Goal: Information Seeking & Learning: Learn about a topic

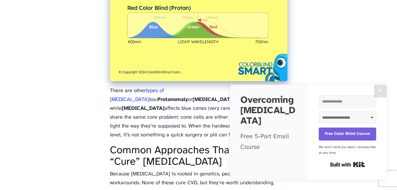
scroll to position [850, 0]
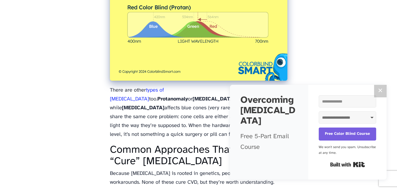
click at [378, 88] on button "✕" at bounding box center [380, 91] width 13 height 13
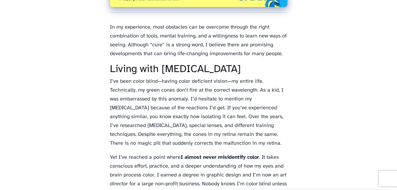
scroll to position [0, 0]
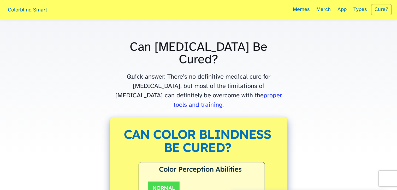
click at [302, 13] on link "Memes" at bounding box center [301, 10] width 22 height 20
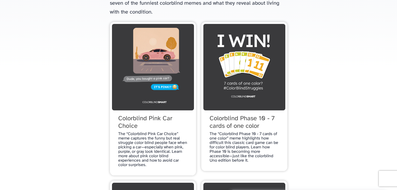
scroll to position [88, 0]
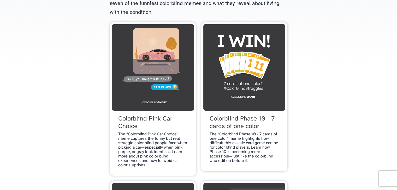
click at [179, 90] on img at bounding box center [153, 67] width 82 height 87
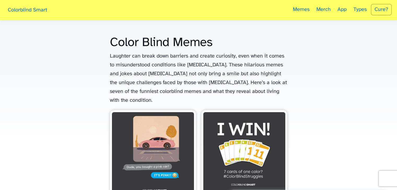
scroll to position [88, 0]
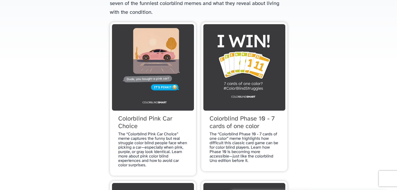
click at [271, 74] on img at bounding box center [244, 67] width 82 height 87
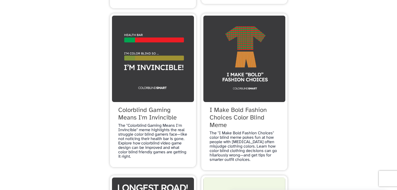
scroll to position [255, 0]
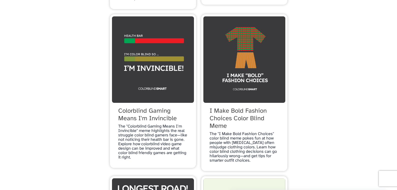
click at [250, 74] on img at bounding box center [244, 59] width 82 height 87
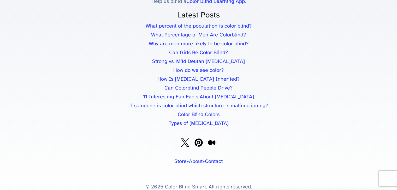
scroll to position [1679, 0]
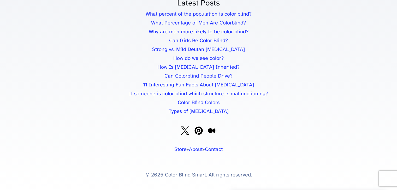
click at [247, 17] on link "What percent of the population is color blind?" at bounding box center [198, 13] width 106 height 5
click at [228, 52] on link "Strong vs. Mild Deutan [MEDICAL_DATA]" at bounding box center [198, 49] width 93 height 5
click at [301, 99] on li "If someone is color blind which structure is malfunctioning?" at bounding box center [198, 94] width 386 height 9
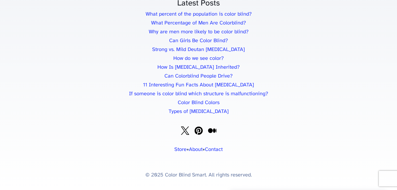
click at [229, 70] on link "How Is [MEDICAL_DATA] Inherited?" at bounding box center [198, 67] width 82 height 5
click at [280, 72] on li "How Is [MEDICAL_DATA] Inherited?" at bounding box center [198, 67] width 386 height 9
click at [240, 88] on link "11 Interesting Fun Facts About [MEDICAL_DATA]" at bounding box center [198, 84] width 111 height 5
click at [204, 106] on link "Color Blind Colors" at bounding box center [199, 102] width 42 height 5
click at [200, 114] on link "Types of [MEDICAL_DATA]" at bounding box center [198, 111] width 60 height 5
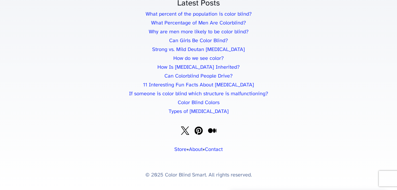
scroll to position [1749, 0]
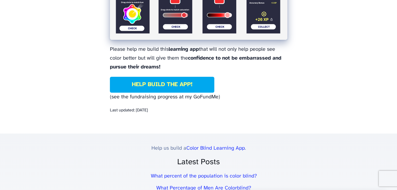
scroll to position [570, 0]
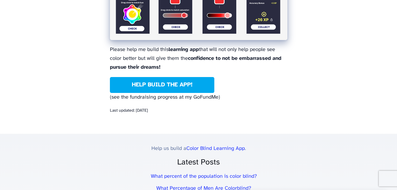
click at [166, 84] on link "Help build the app!" at bounding box center [162, 85] width 104 height 16
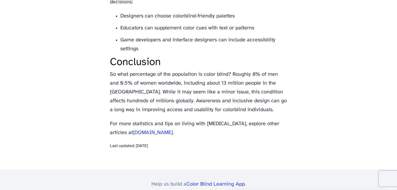
scroll to position [871, 0]
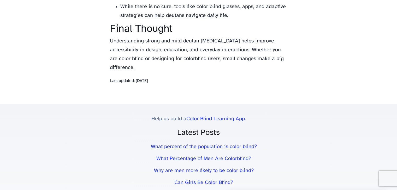
scroll to position [1788, 0]
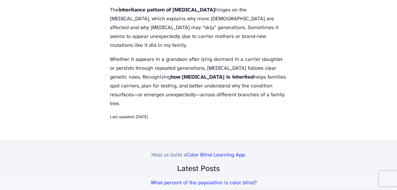
scroll to position [2095, 0]
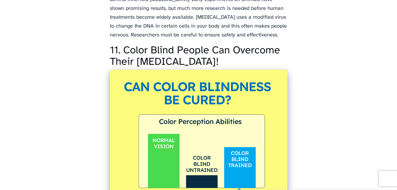
scroll to position [1698, 0]
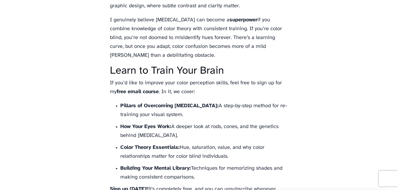
scroll to position [2309, 0]
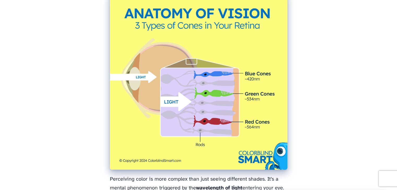
scroll to position [387, 0]
